Goal: Find contact information: Find contact information

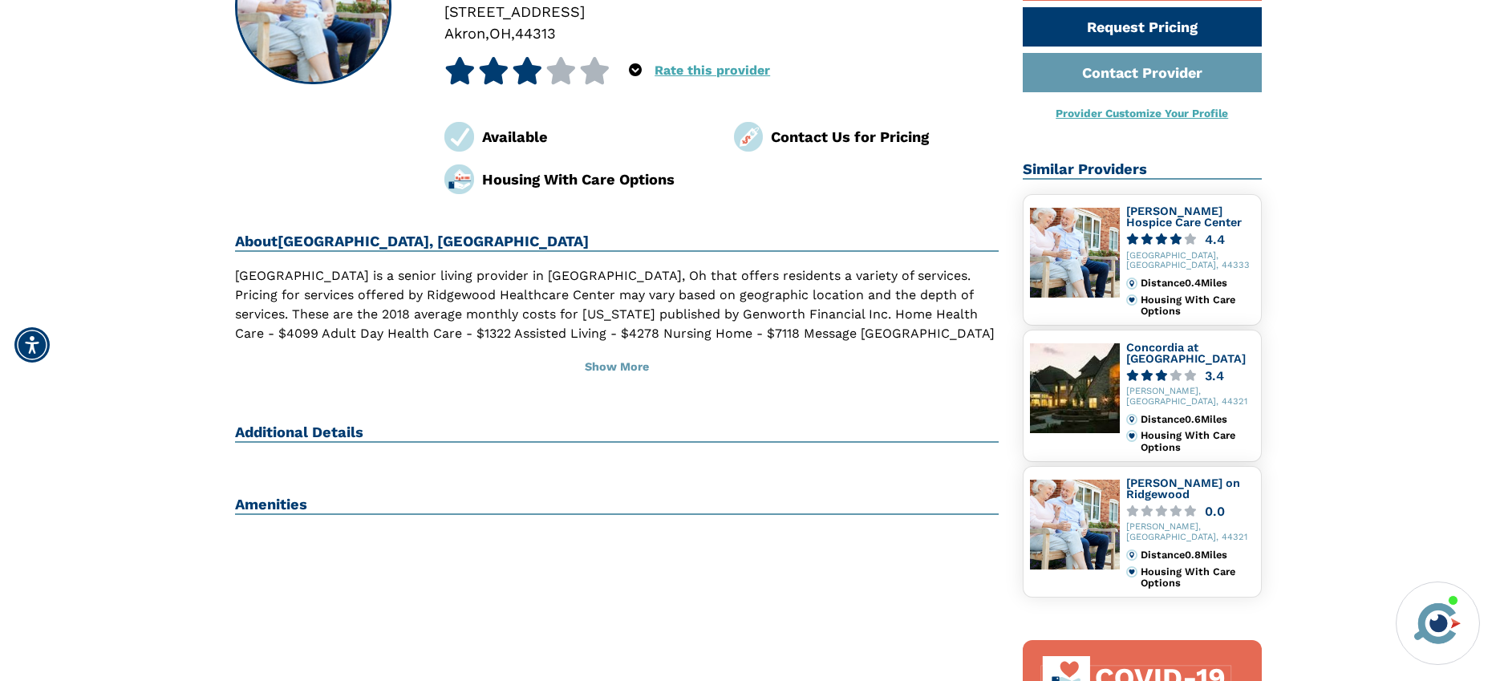
scroll to position [241, 0]
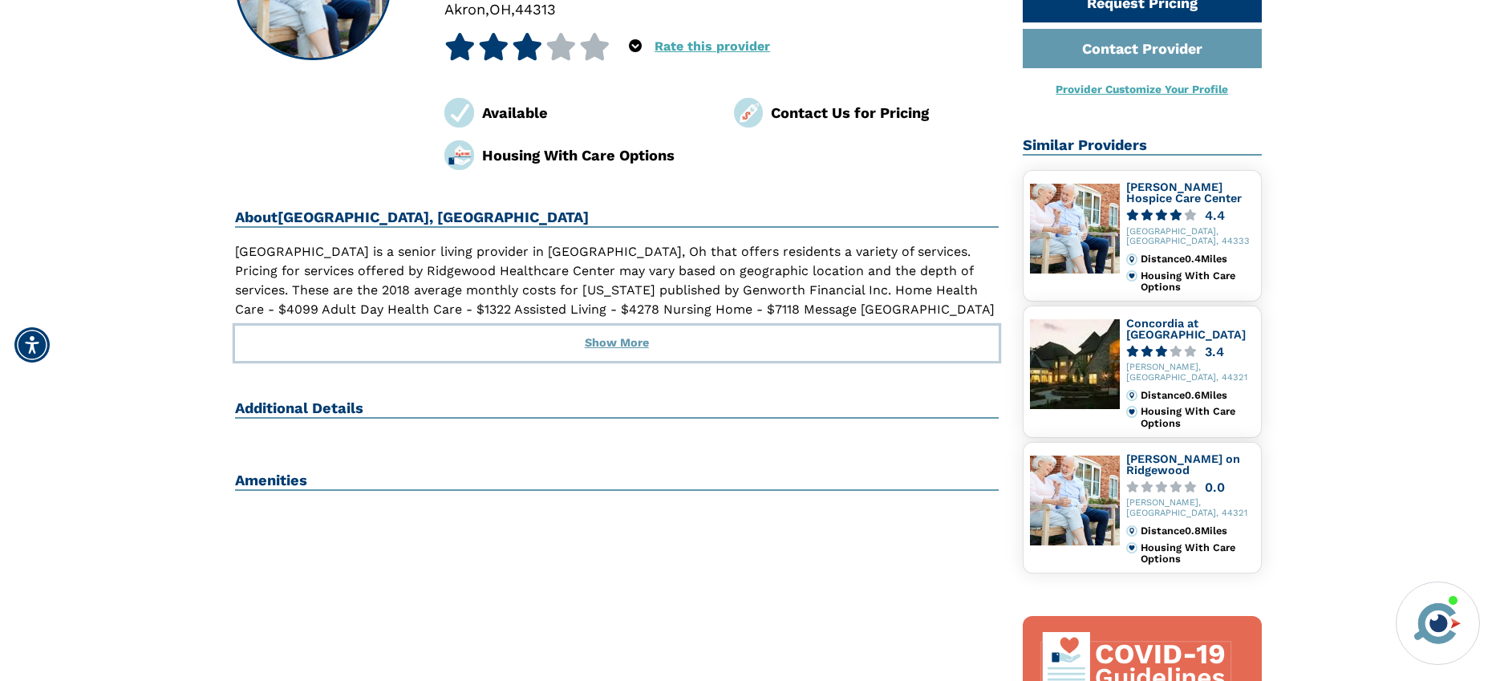
click at [618, 343] on button "Show More" at bounding box center [617, 343] width 765 height 35
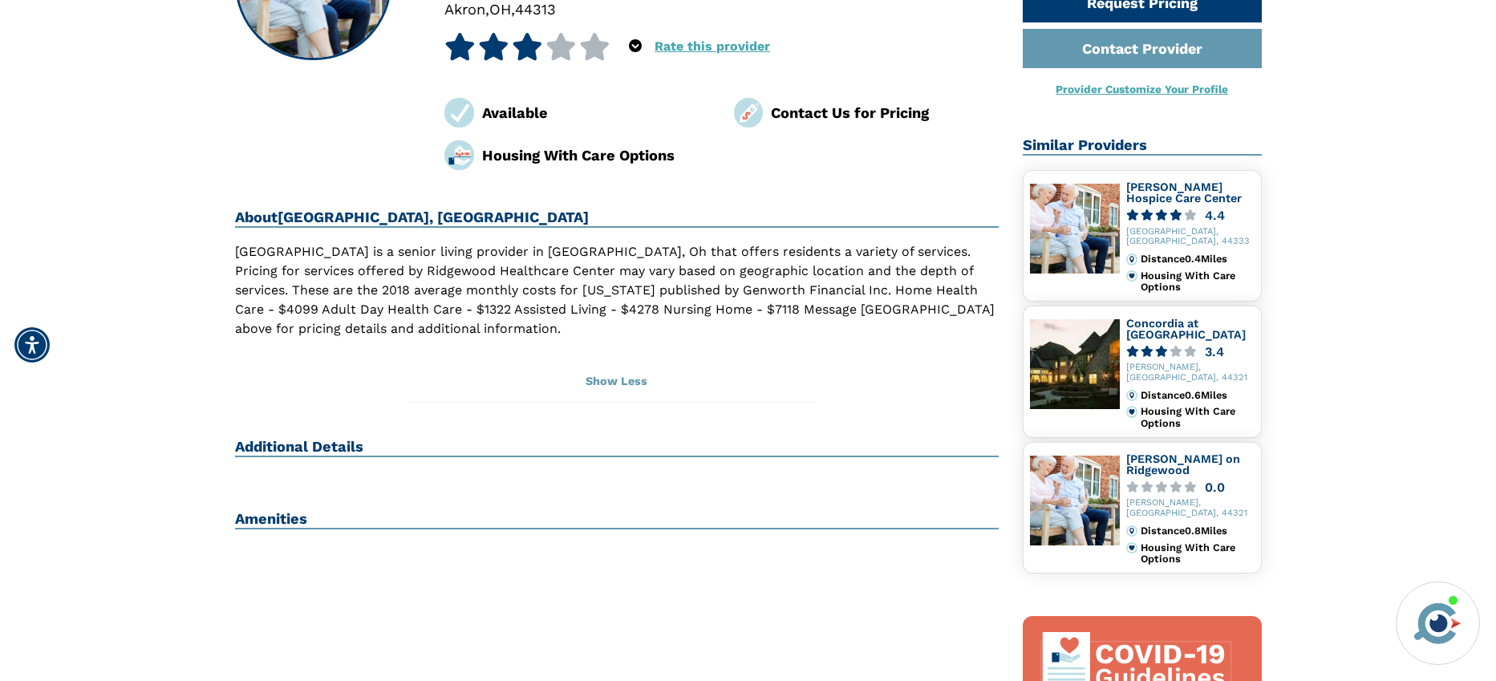
drag, startPoint x: 44, startPoint y: 671, endPoint x: 59, endPoint y: 661, distance: 18.5
click at [44, 671] on div "Home Search [GEOGRAPHIC_DATA] [GEOGRAPHIC_DATA], [GEOGRAPHIC_DATA] [GEOGRAPHIC_…" at bounding box center [748, 512] width 1472 height 1320
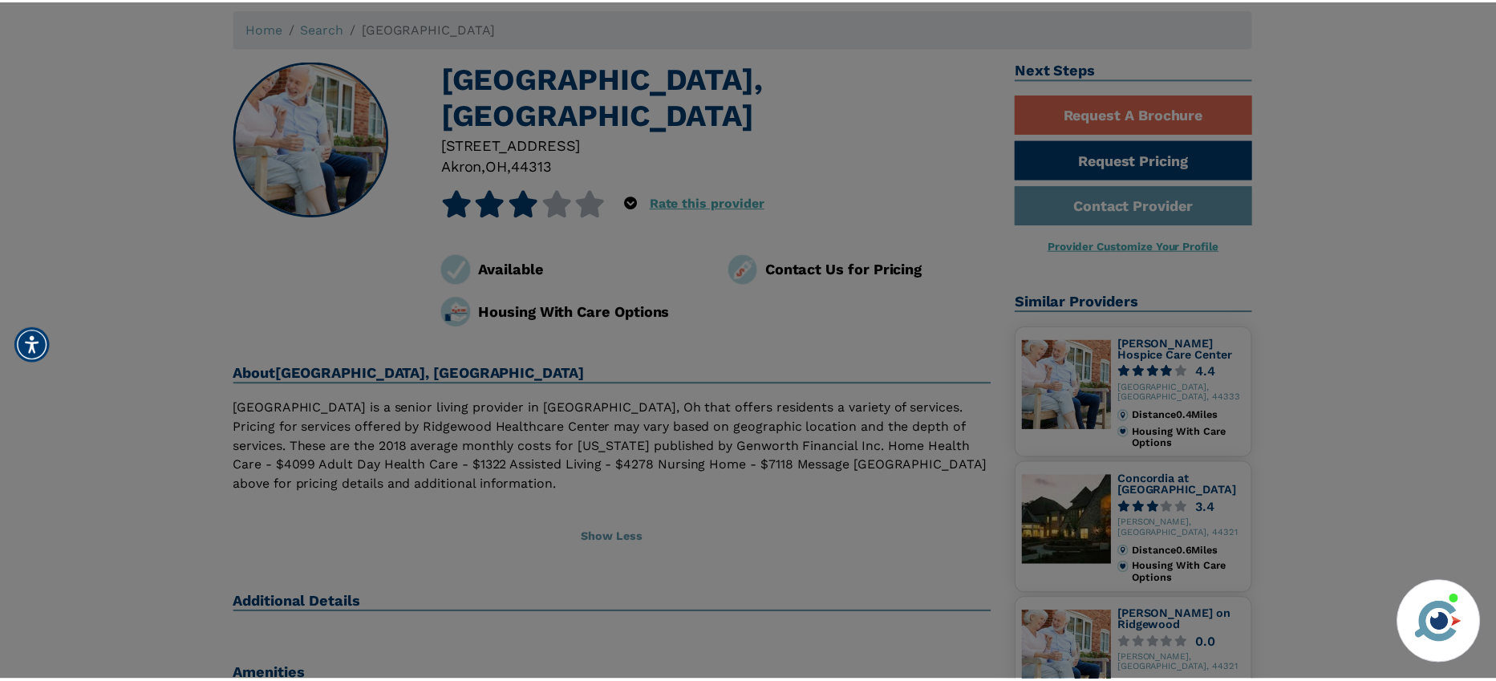
scroll to position [80, 0]
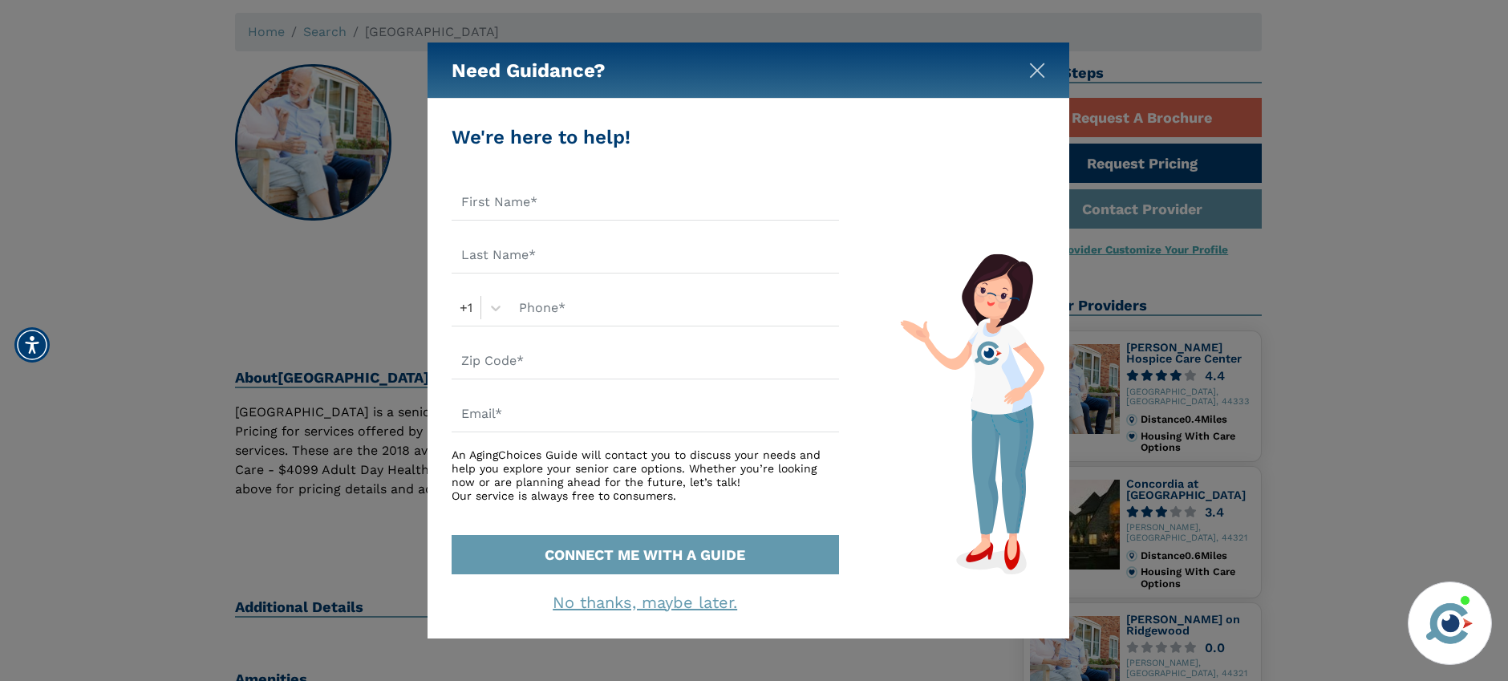
click at [1042, 69] on img "Close" at bounding box center [1037, 71] width 16 height 16
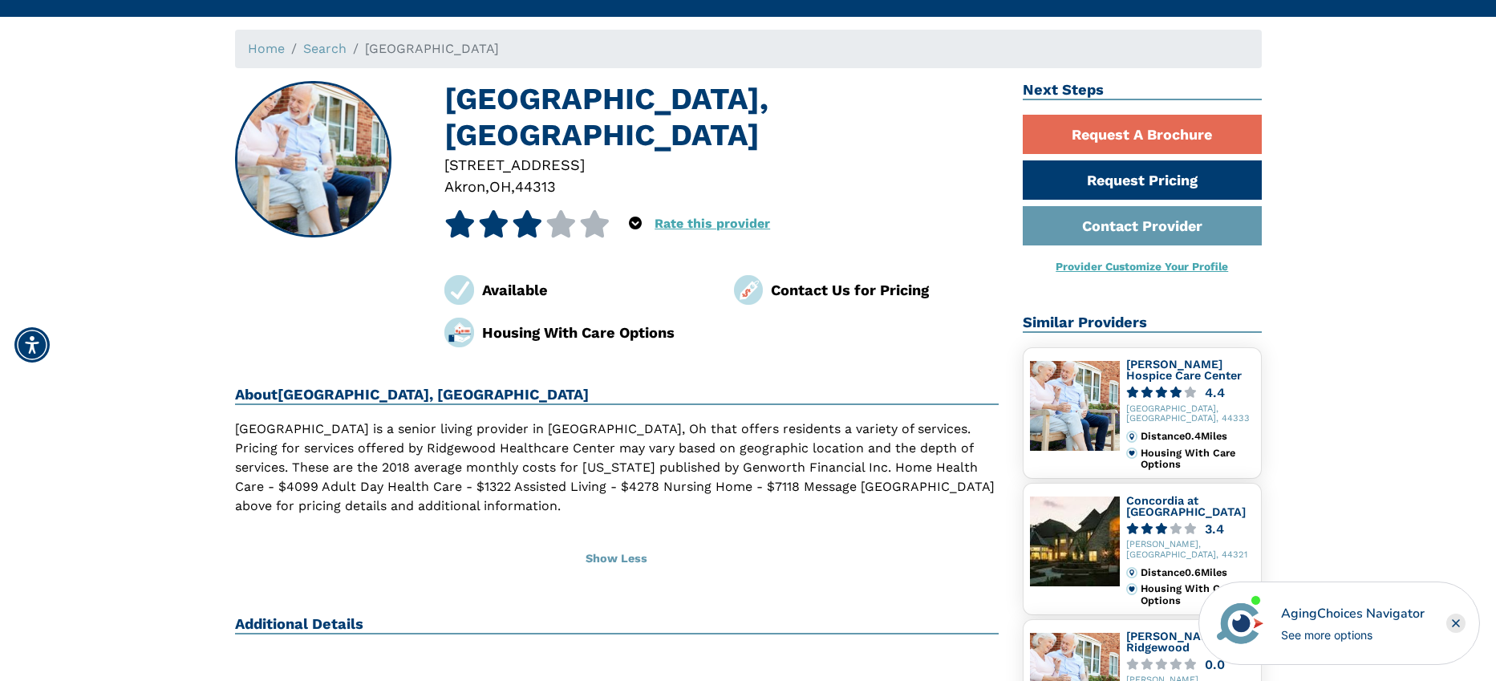
scroll to position [0, 0]
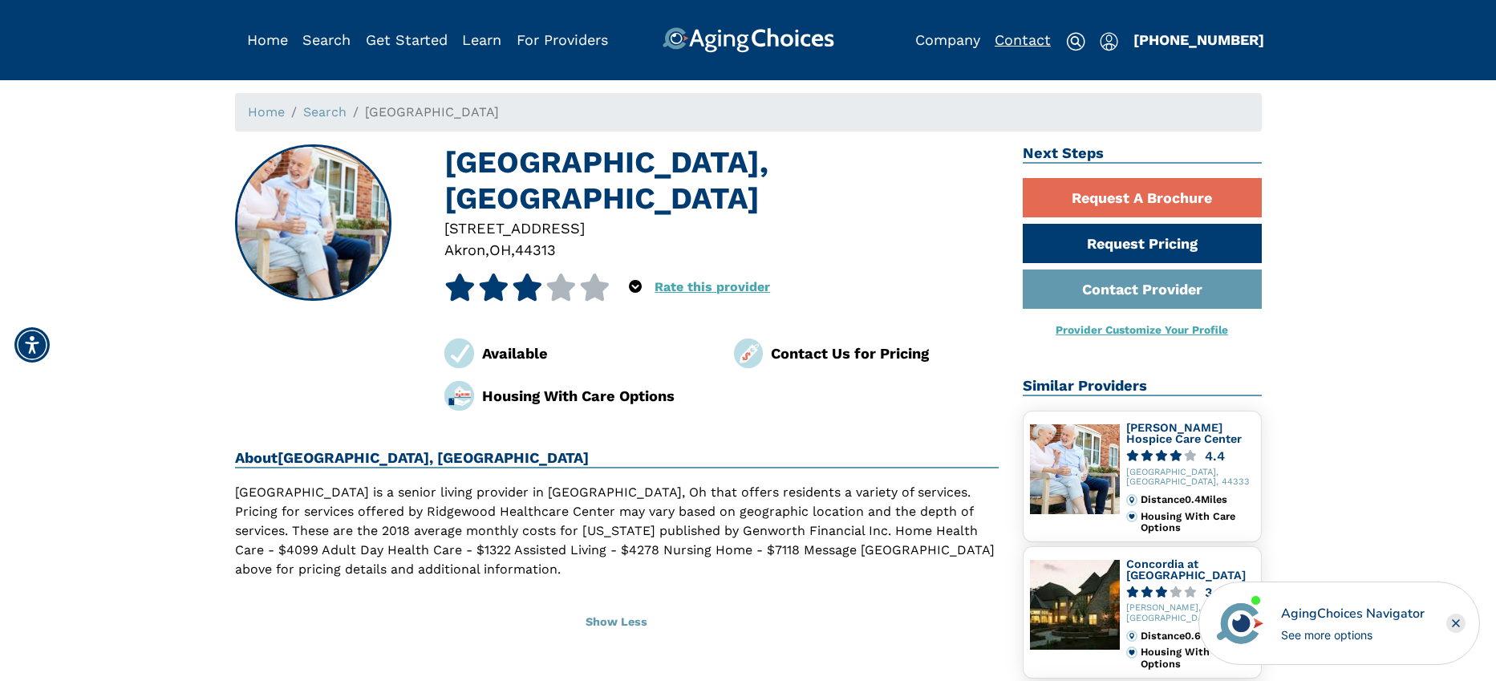
click at [1016, 39] on link "Contact" at bounding box center [1023, 39] width 56 height 17
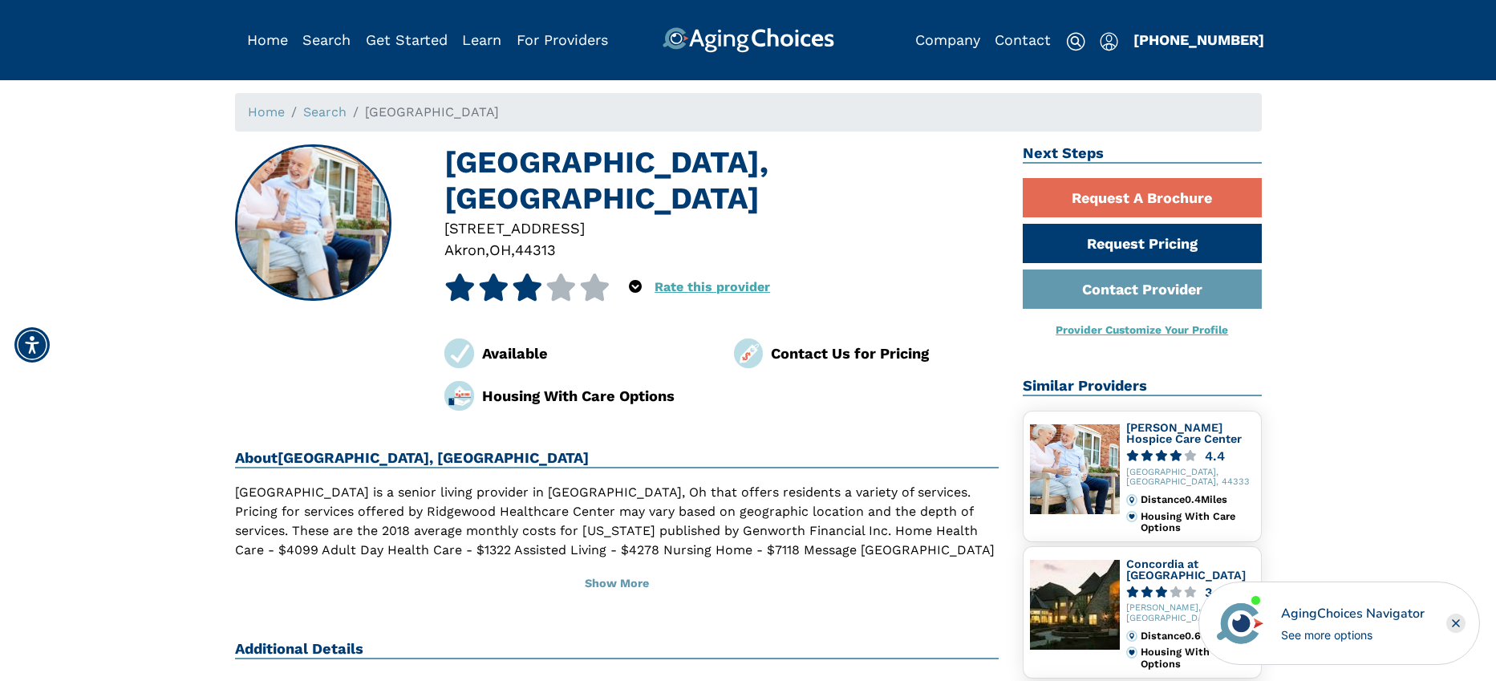
click at [458, 395] on img at bounding box center [459, 396] width 30 height 30
click at [547, 395] on div "Housing With Care Options" at bounding box center [596, 396] width 228 height 22
click at [656, 398] on div "Housing With Care Options" at bounding box center [596, 396] width 228 height 22
click at [618, 578] on button "Show More" at bounding box center [617, 583] width 765 height 35
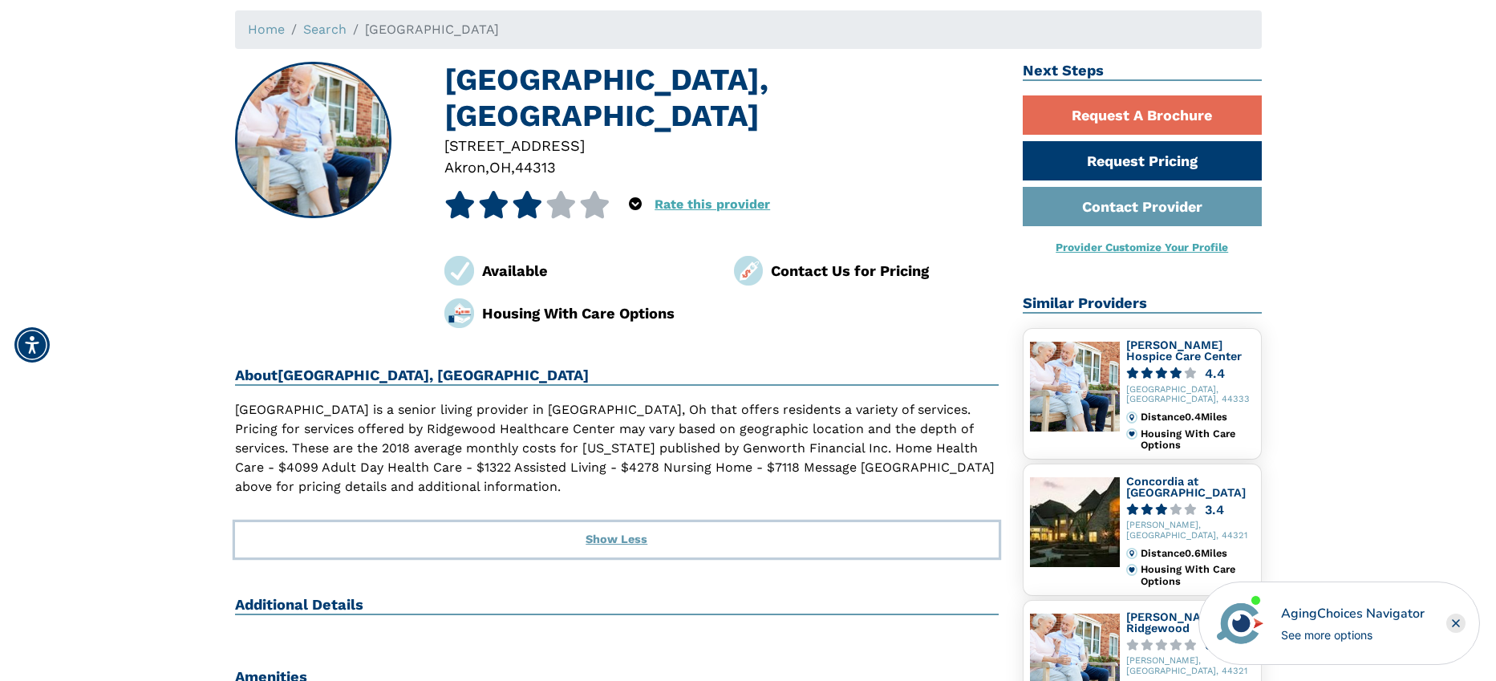
scroll to position [160, 0]
